Goal: Transaction & Acquisition: Purchase product/service

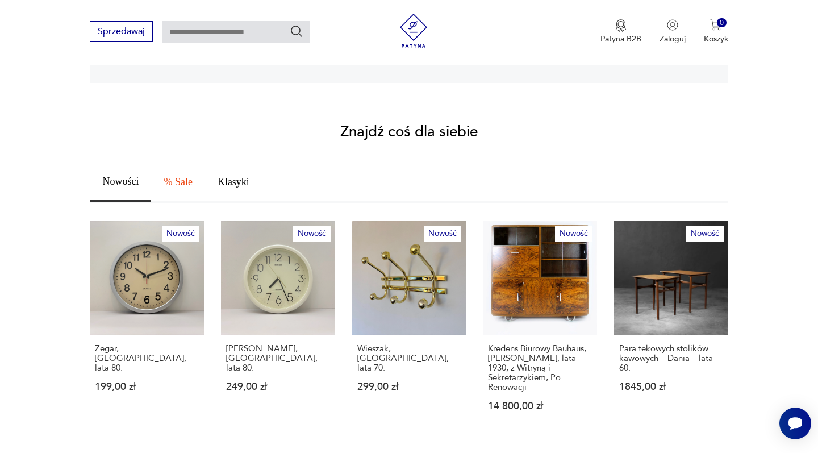
scroll to position [706, 0]
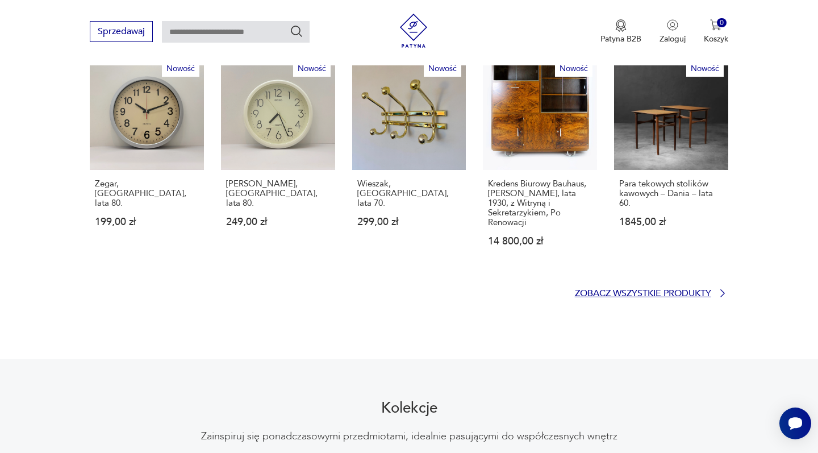
click at [637, 290] on p "Zobacz wszystkie produkty" at bounding box center [643, 293] width 136 height 7
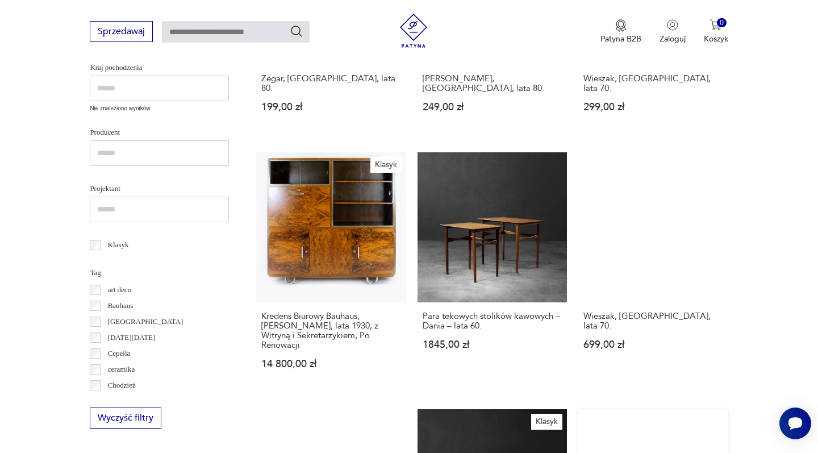
scroll to position [677, 0]
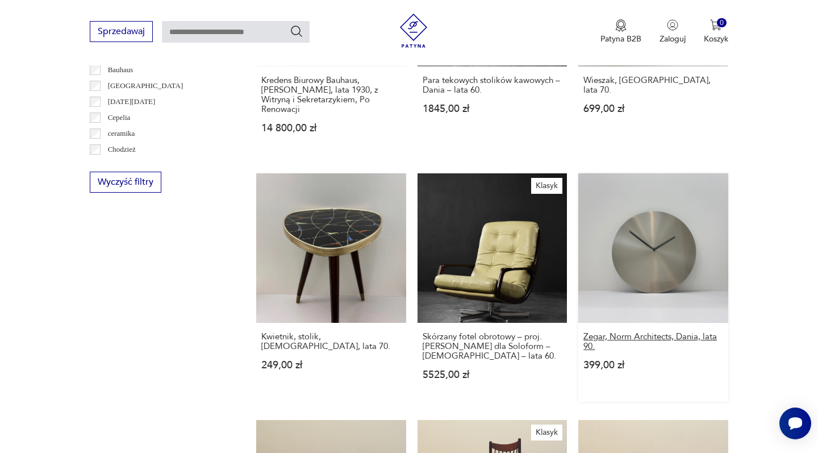
click at [583, 332] on h3 "Zegar, Norm Architects, Dania, lata 90." at bounding box center [652, 341] width 139 height 19
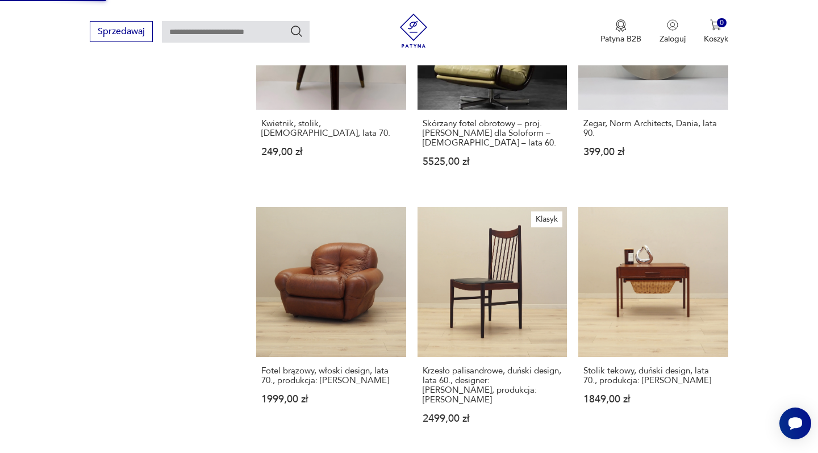
scroll to position [993, 0]
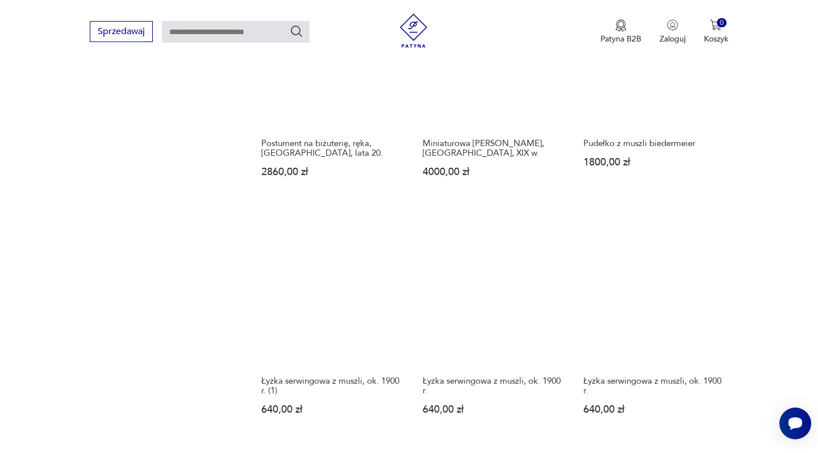
scroll to position [924, 0]
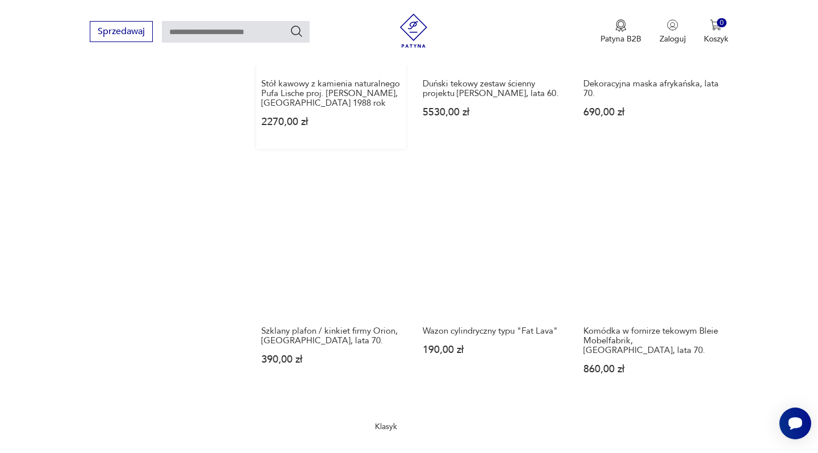
scroll to position [985, 0]
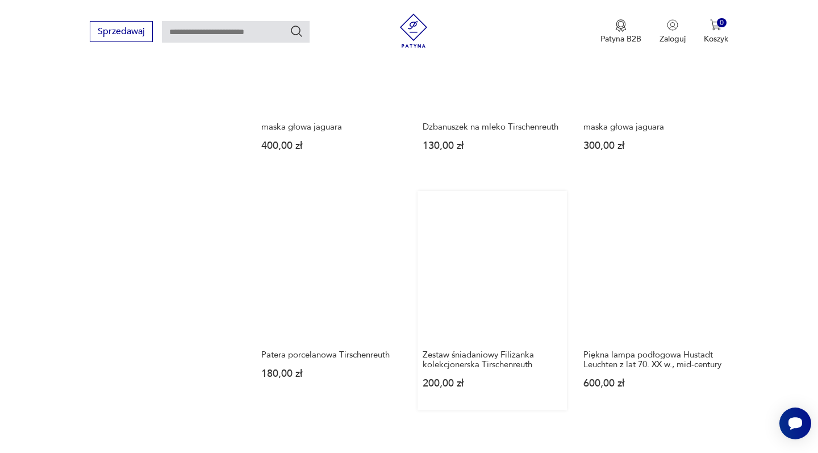
scroll to position [868, 0]
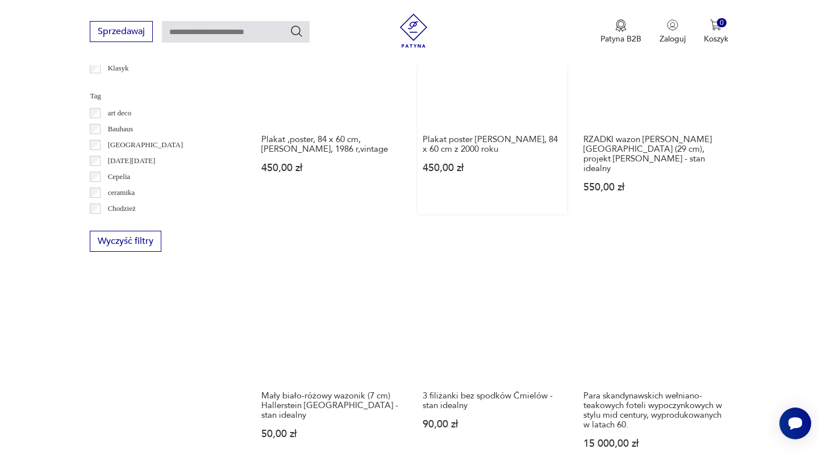
scroll to position [482, 0]
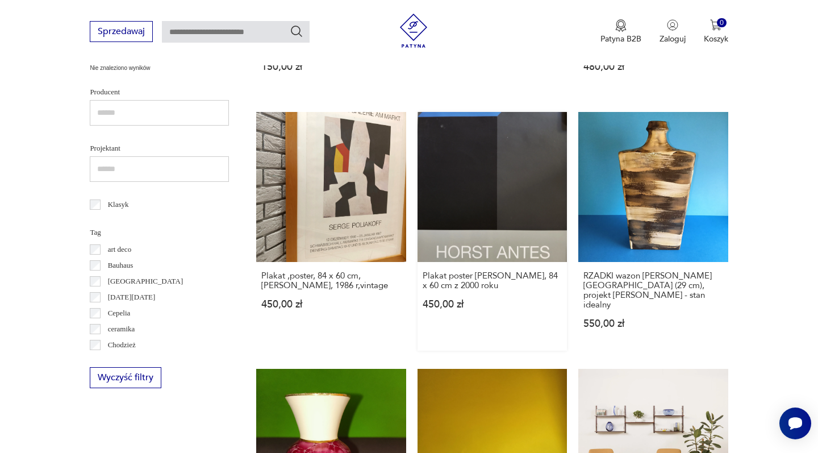
click at [417, 128] on link "Plakat poster Horst Antes, 84 x 60 cm z 2000 roku 450,00 zł" at bounding box center [491, 231] width 149 height 238
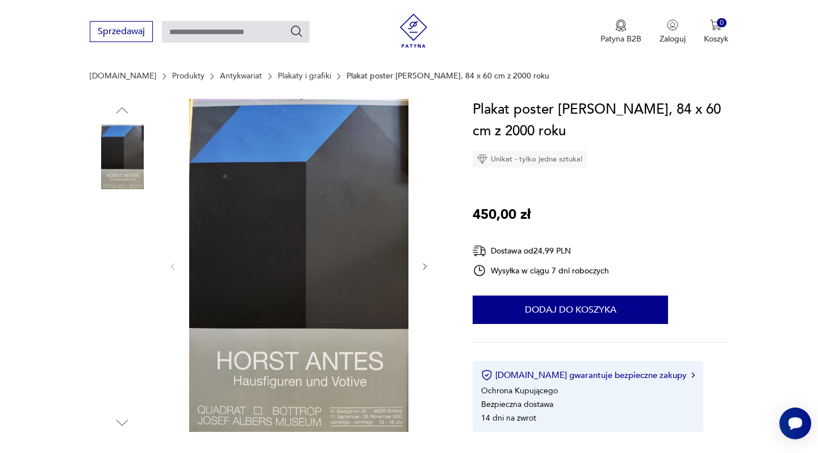
scroll to position [145, 0]
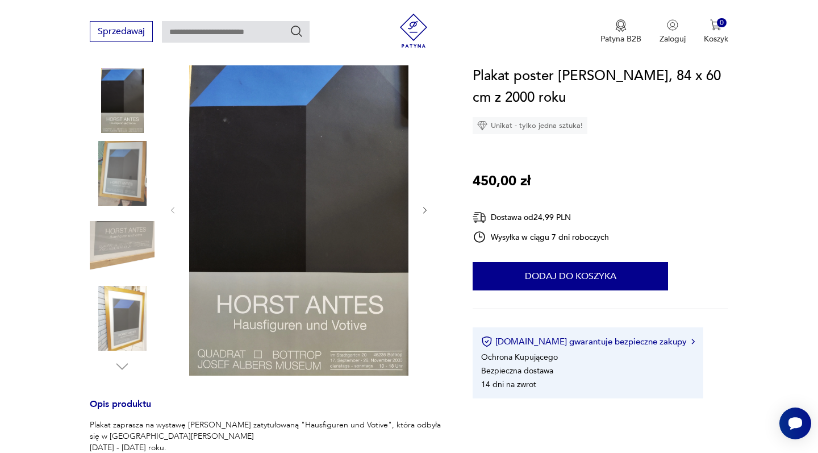
click at [123, 171] on img at bounding box center [122, 173] width 65 height 65
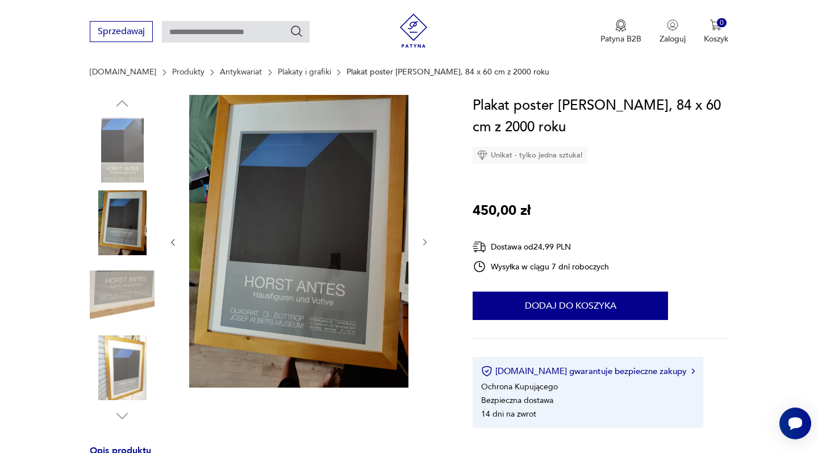
scroll to position [90, 0]
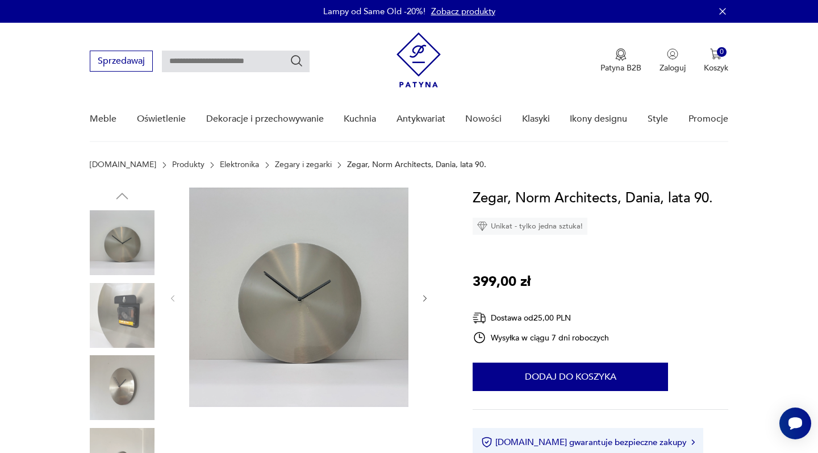
click at [131, 316] on img at bounding box center [122, 315] width 65 height 65
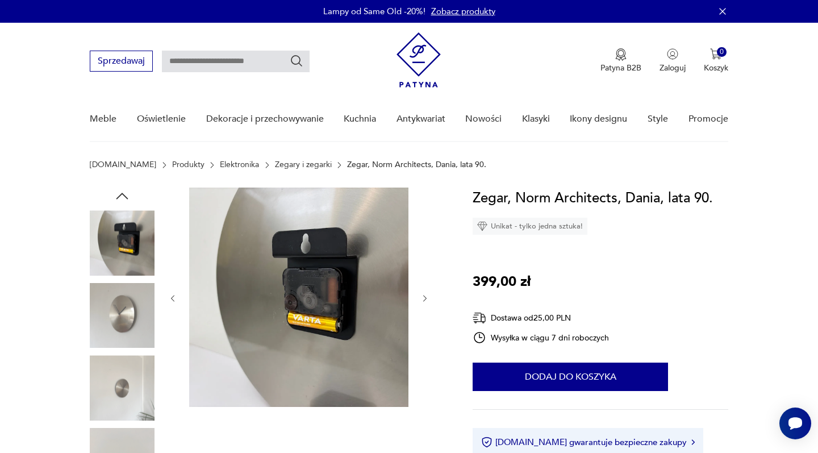
click at [122, 382] on img at bounding box center [122, 387] width 65 height 65
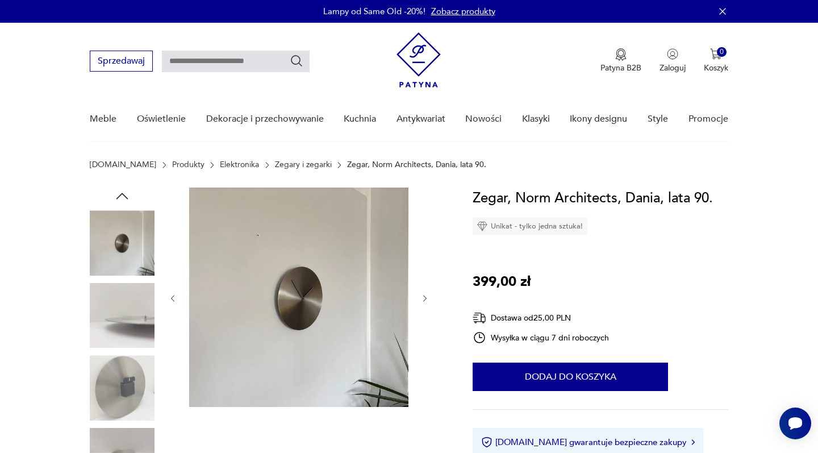
click at [122, 396] on img at bounding box center [122, 387] width 65 height 65
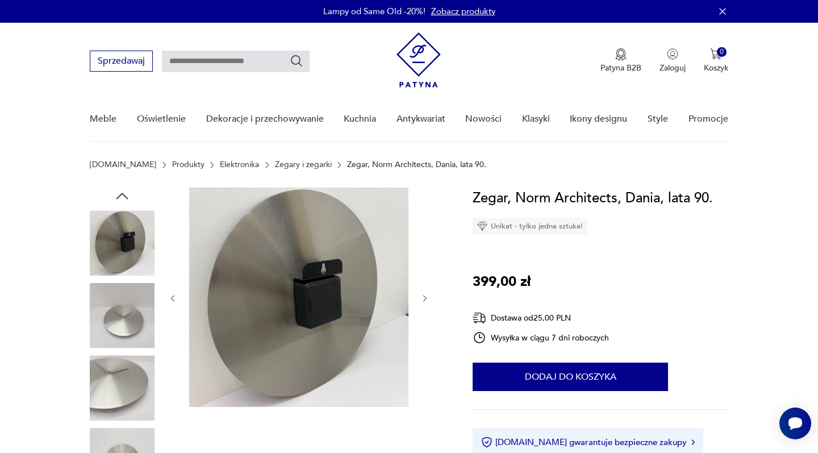
click at [122, 396] on img at bounding box center [122, 387] width 65 height 65
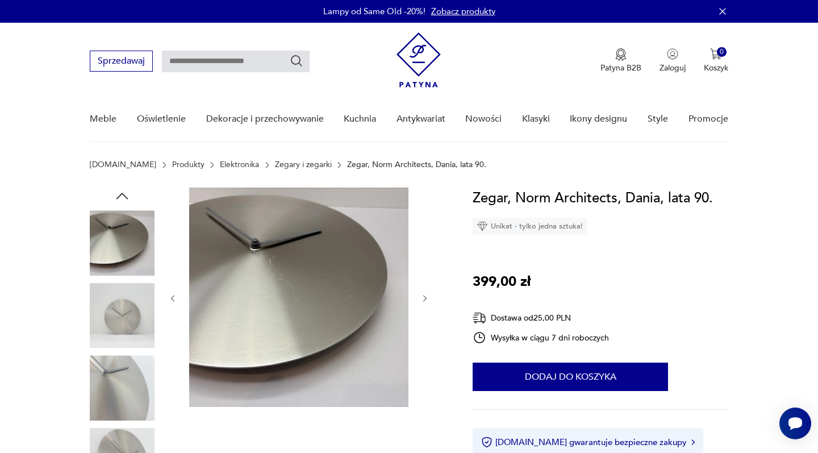
click at [119, 411] on img at bounding box center [122, 387] width 65 height 65
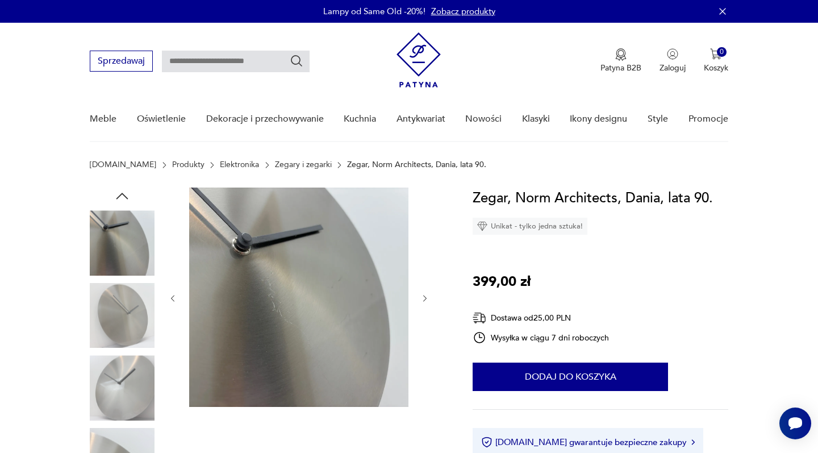
click at [116, 433] on img at bounding box center [122, 460] width 65 height 65
